Goal: Information Seeking & Learning: Find specific fact

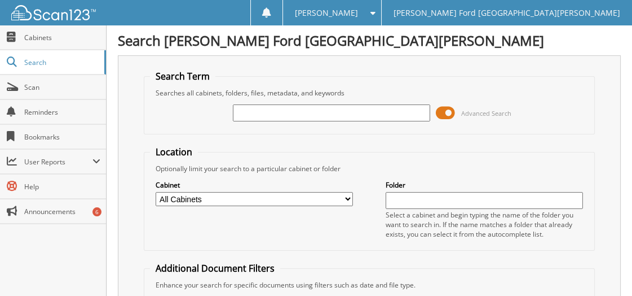
click at [271, 115] on input "text" at bounding box center [331, 112] width 197 height 17
type input "2556727"
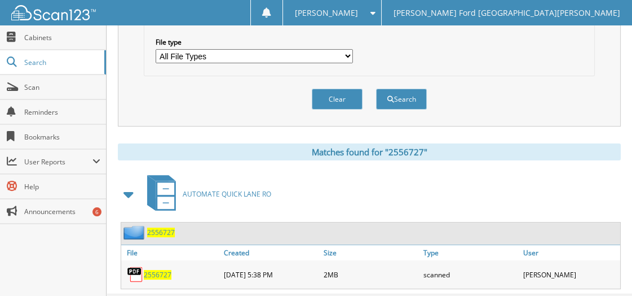
scroll to position [385, 0]
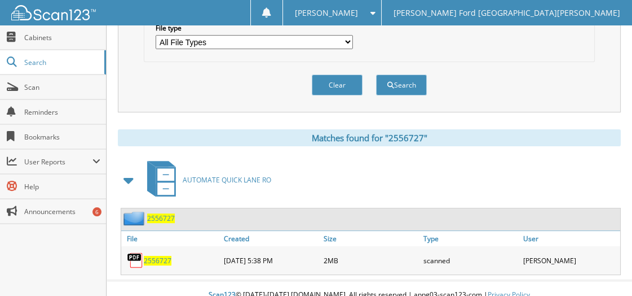
click at [165, 254] on div "2556727" at bounding box center [171, 260] width 100 height 23
click at [165, 256] on span "2556727" at bounding box center [158, 261] width 28 height 10
